Goal: Task Accomplishment & Management: Manage account settings

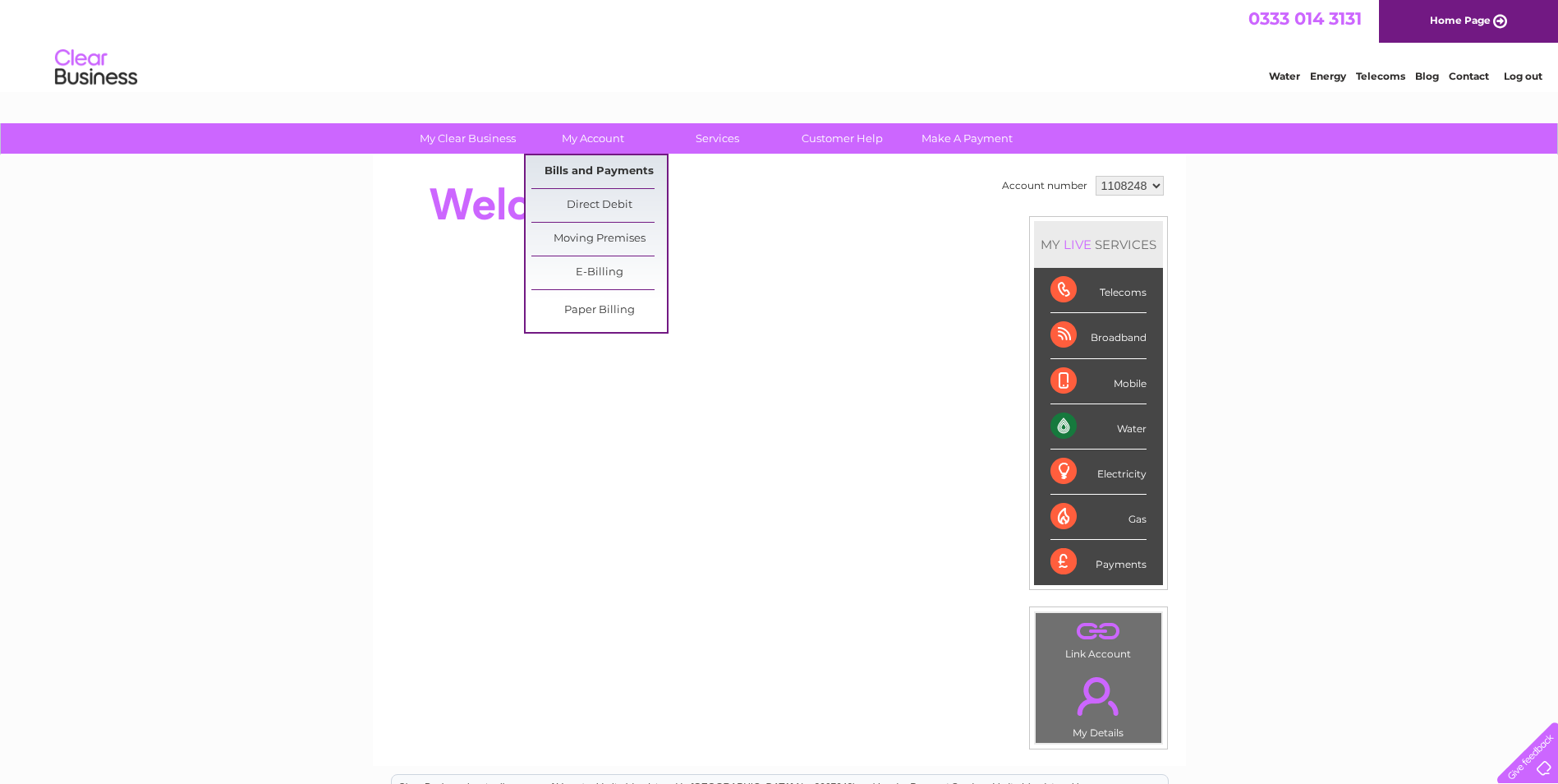
click at [585, 175] on link "Bills and Payments" at bounding box center [599, 172] width 135 height 33
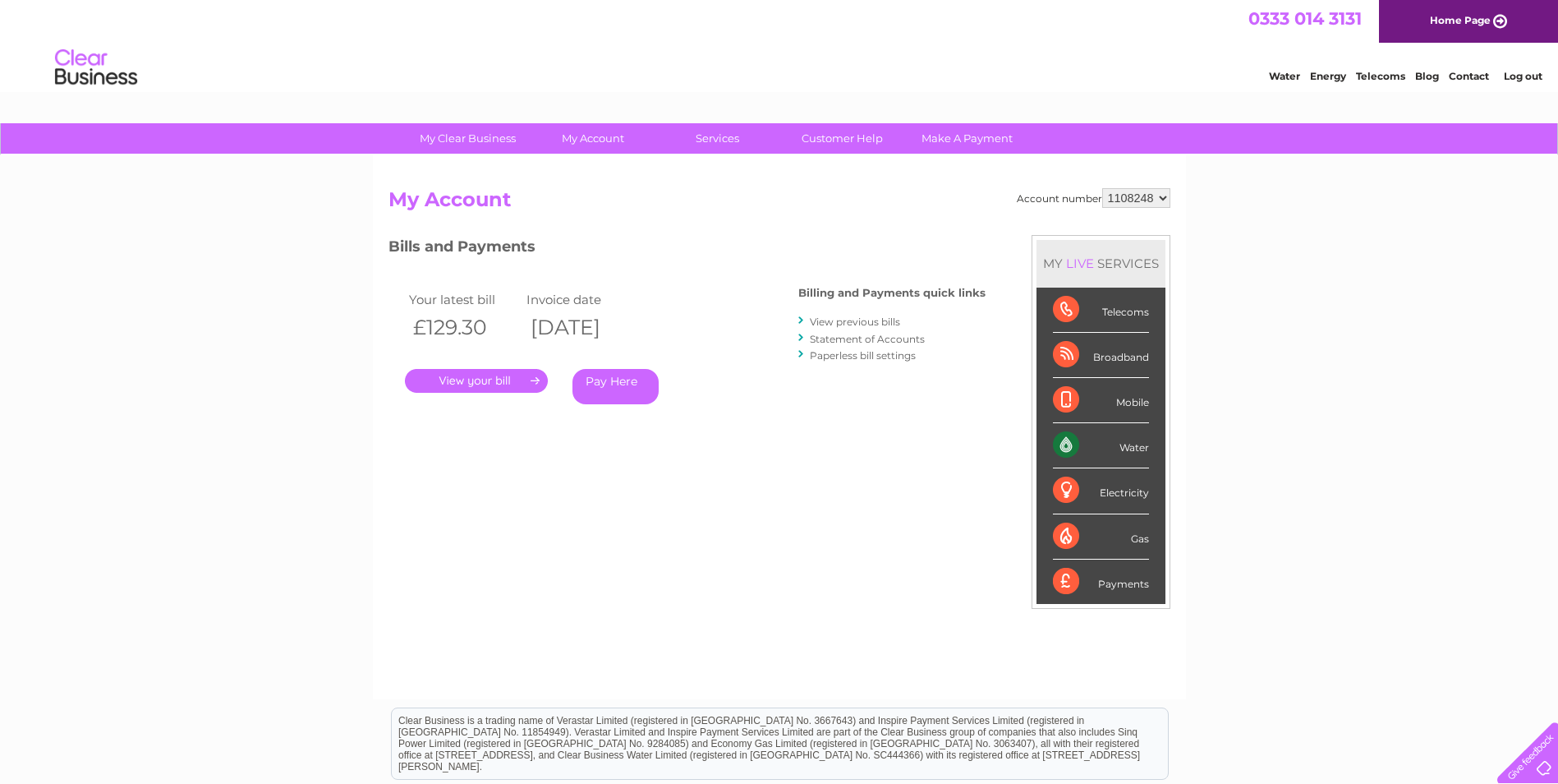
click at [493, 375] on link "." at bounding box center [476, 380] width 143 height 24
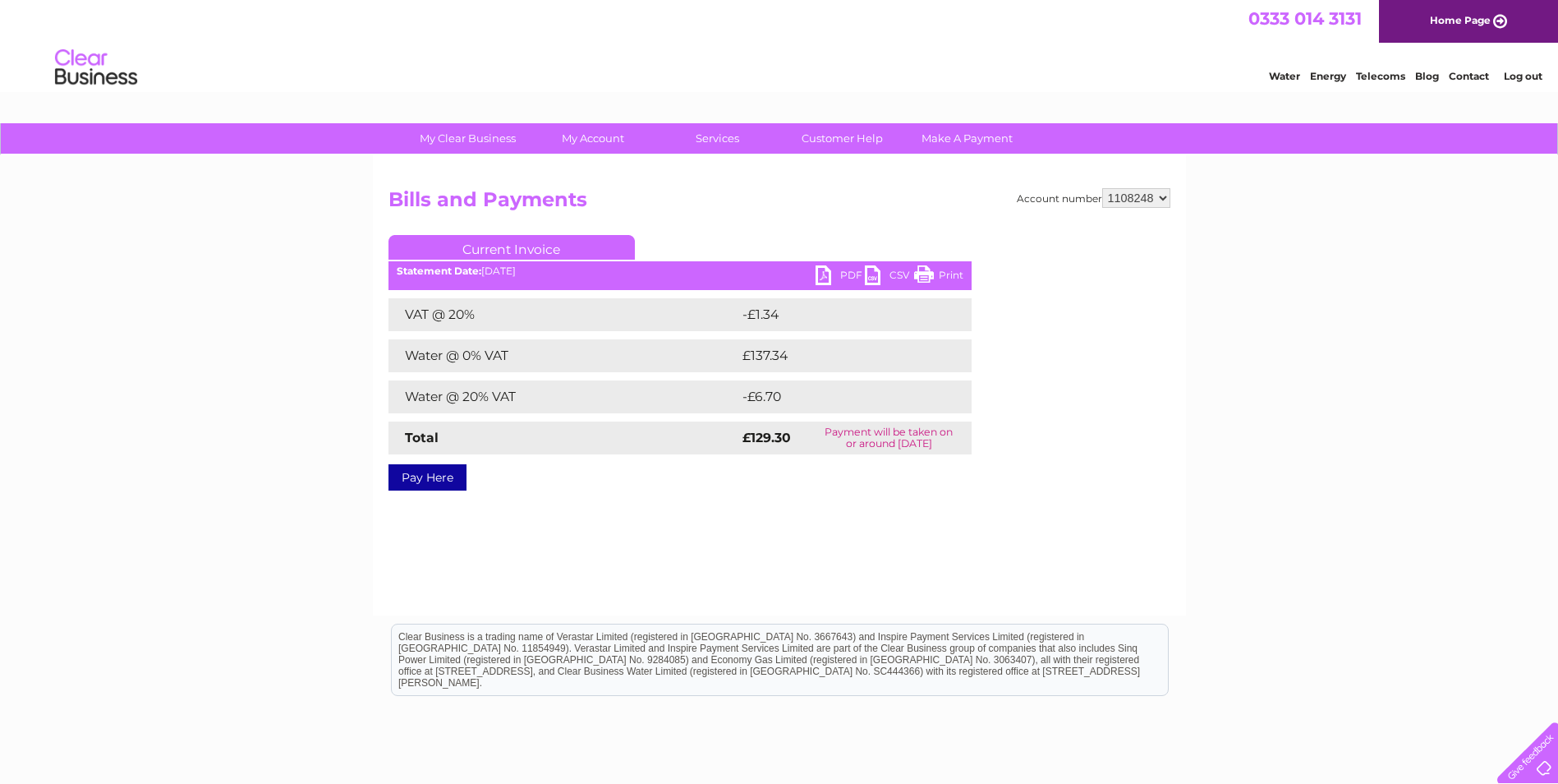
click at [845, 280] on link "PDF" at bounding box center [839, 277] width 49 height 24
